Goal: Navigation & Orientation: Go to known website

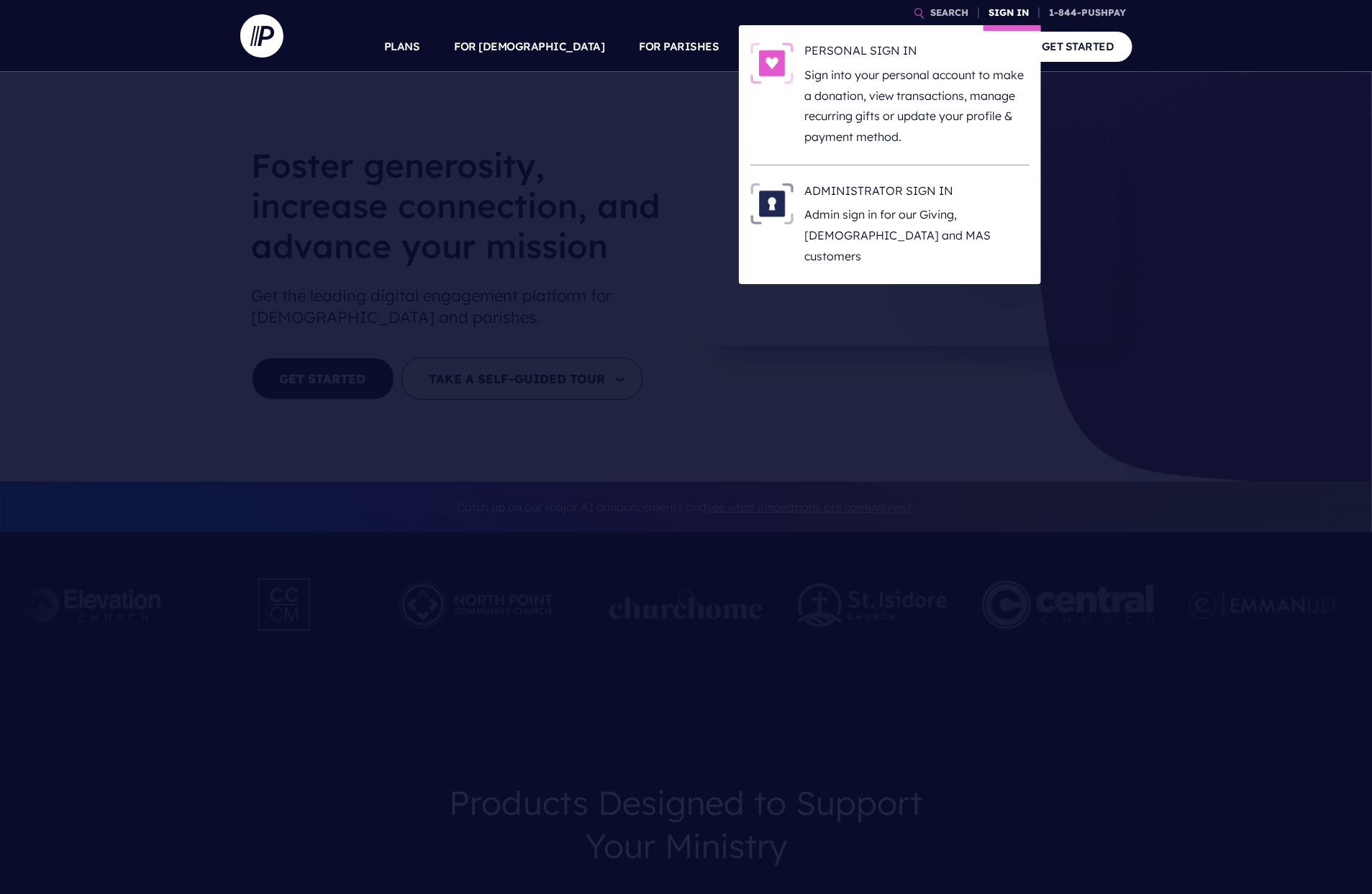
click at [997, 11] on link "SIGN IN" at bounding box center [1008, 12] width 51 height 25
click at [870, 175] on li "ADMINISTRATOR SIGN IN Admin sign in for our Giving, ChurchStaq and MAS customers" at bounding box center [890, 224] width 279 height 118
click at [867, 184] on h6 "ADMINISTRATOR SIGN IN" at bounding box center [917, 193] width 224 height 21
